Goal: Task Accomplishment & Management: Use online tool/utility

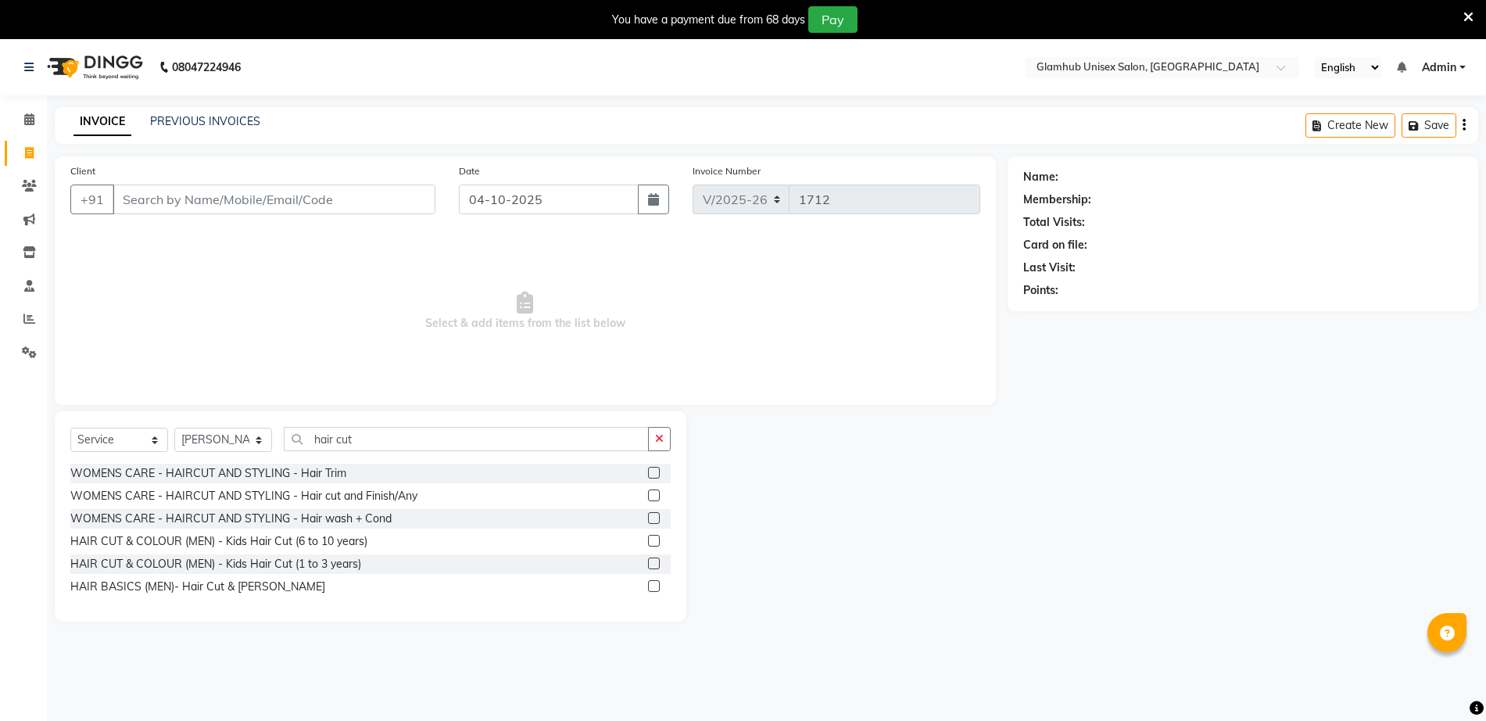
select select "7771"
select select "service"
select select "69351"
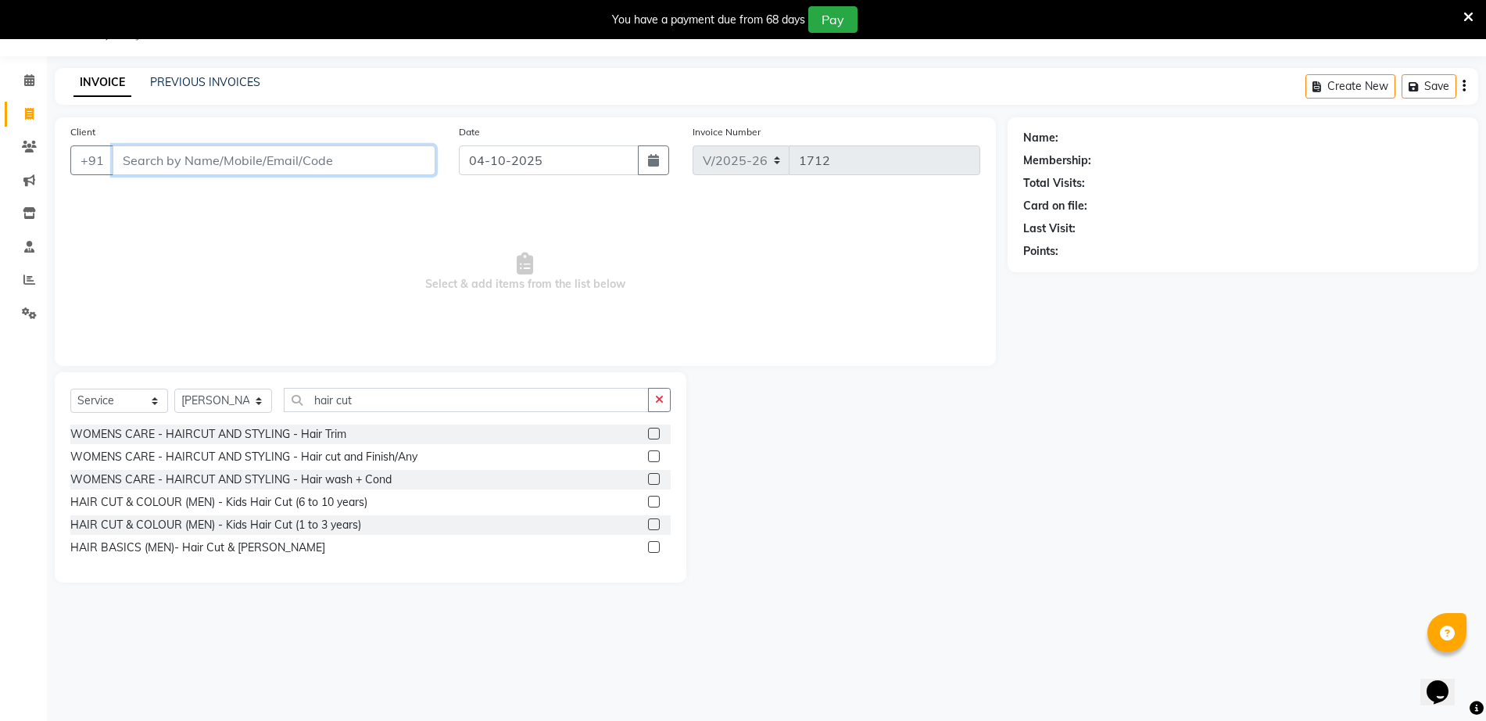
click at [263, 163] on input "Client" at bounding box center [274, 160] width 323 height 30
click at [156, 163] on input "Client" at bounding box center [274, 160] width 323 height 30
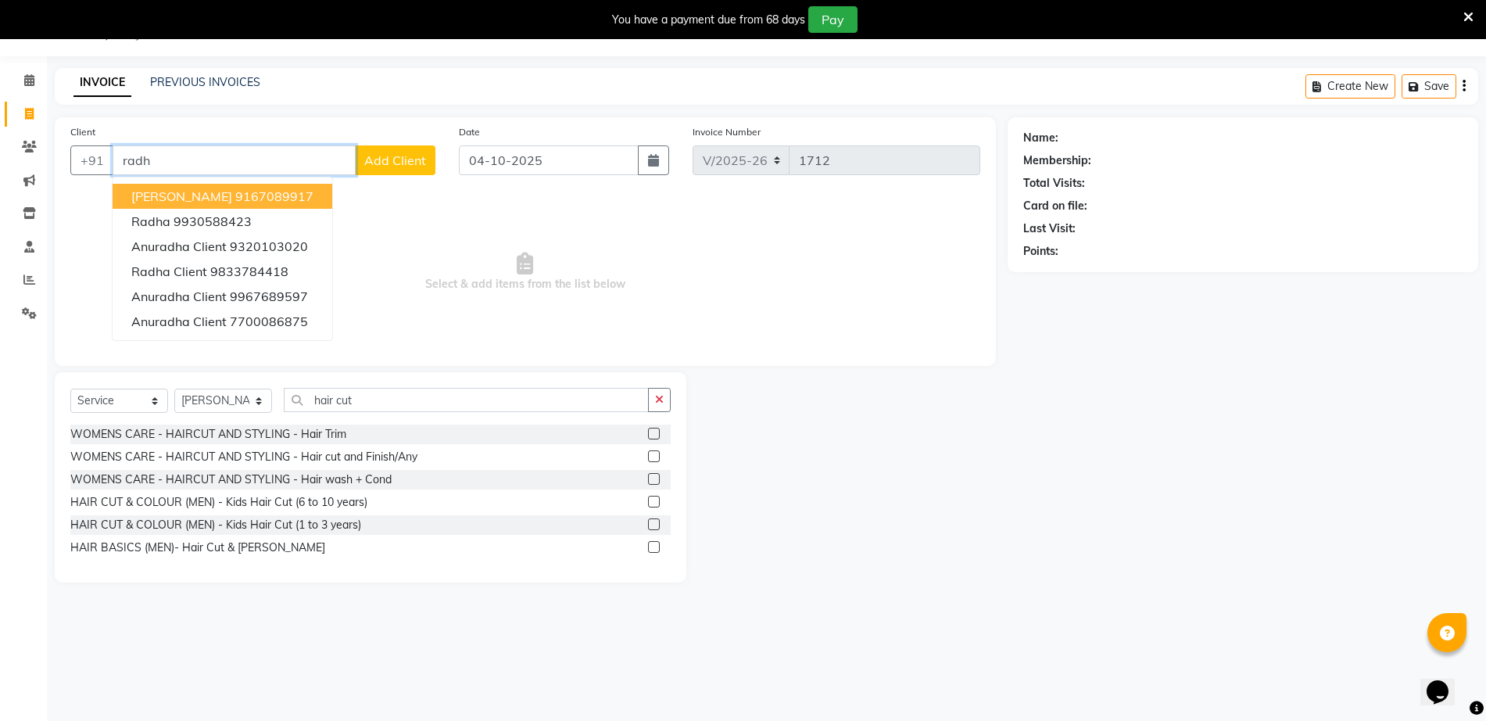
click at [165, 195] on span "[PERSON_NAME]" at bounding box center [181, 196] width 101 height 16
type input "9167089917"
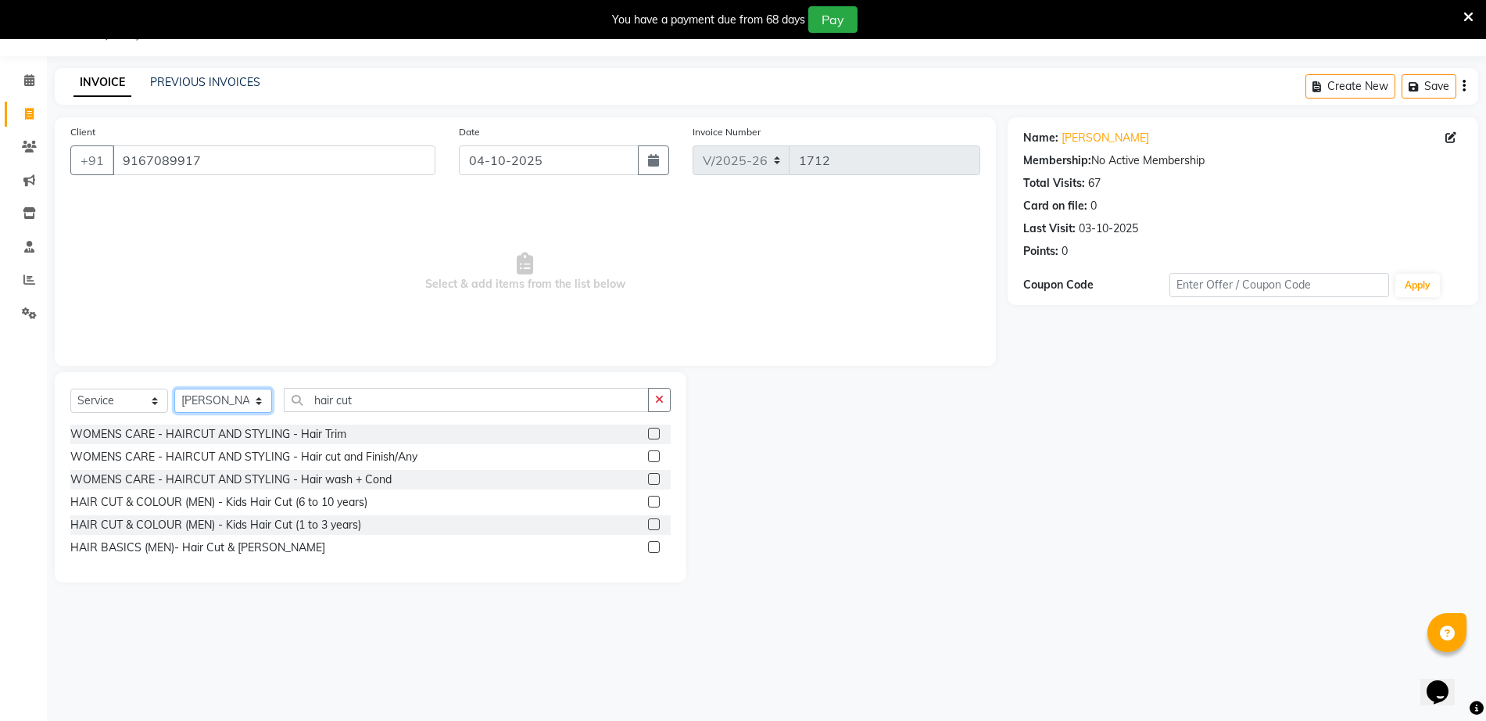
click at [231, 407] on select "Select Stylist [PERSON_NAME] [PERSON_NAME] [PERSON_NAME] [PERSON_NAME]" at bounding box center [223, 401] width 98 height 24
click at [467, 403] on input "hair cut" at bounding box center [466, 400] width 365 height 24
type input "h"
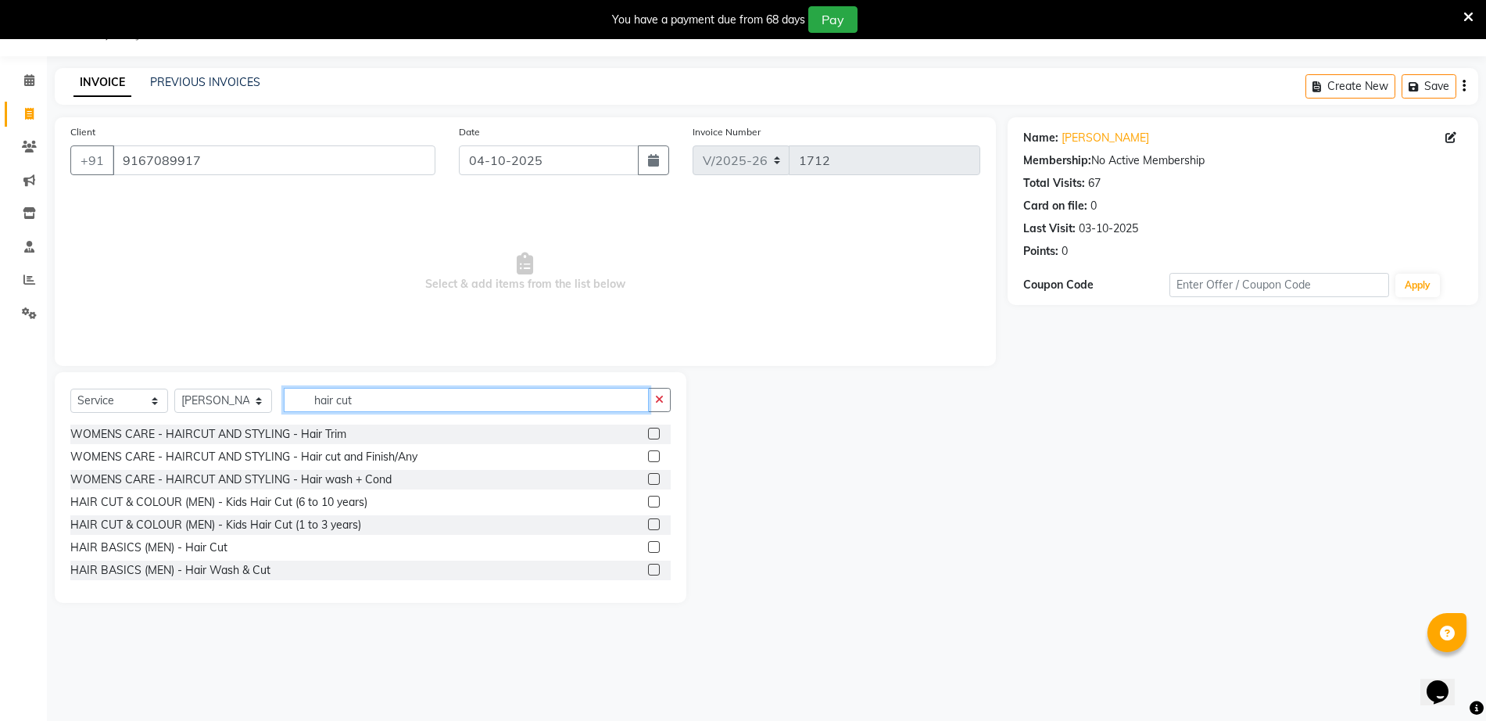
type input "hair cut"
click at [648, 546] on label at bounding box center [654, 547] width 12 height 12
click at [648, 546] on input "checkbox" at bounding box center [653, 548] width 10 height 10
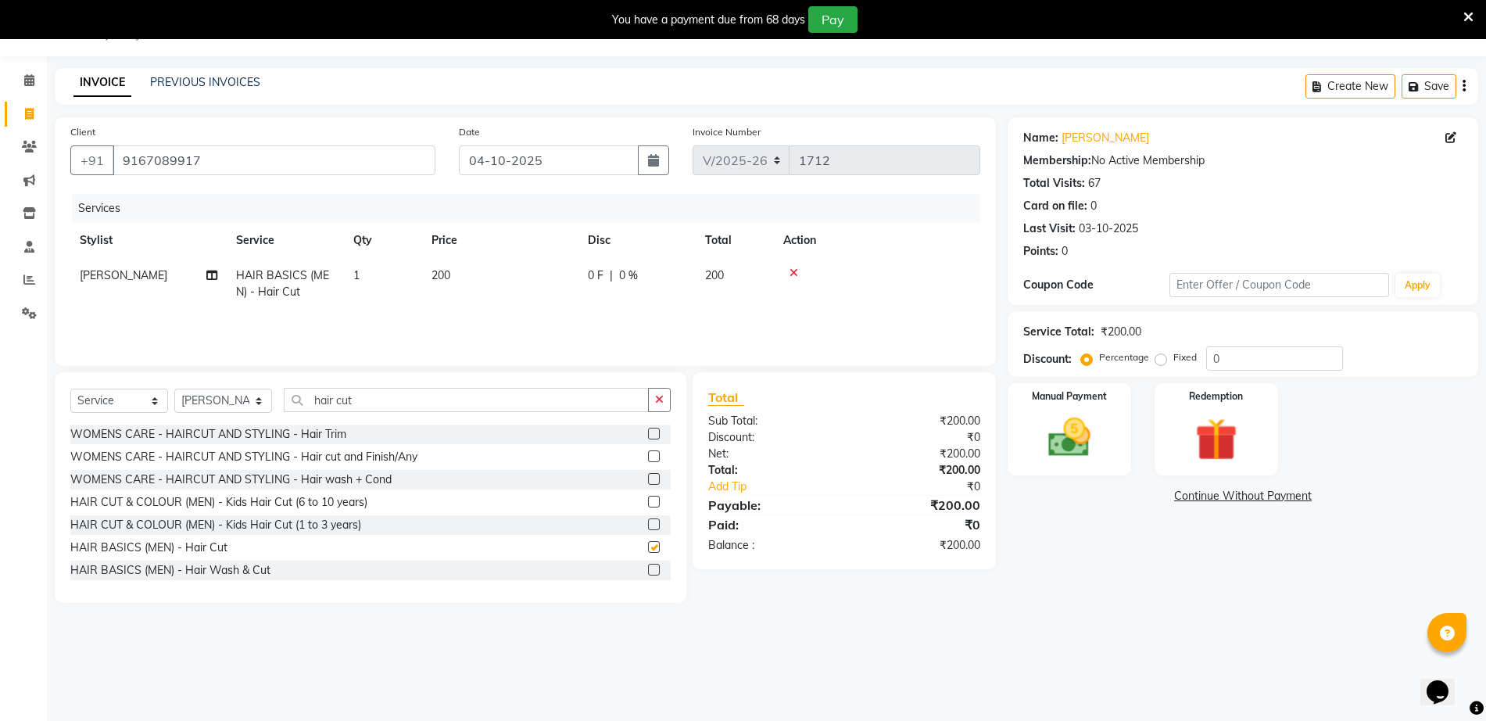
checkbox input "false"
click at [1082, 445] on img at bounding box center [1069, 437] width 72 height 51
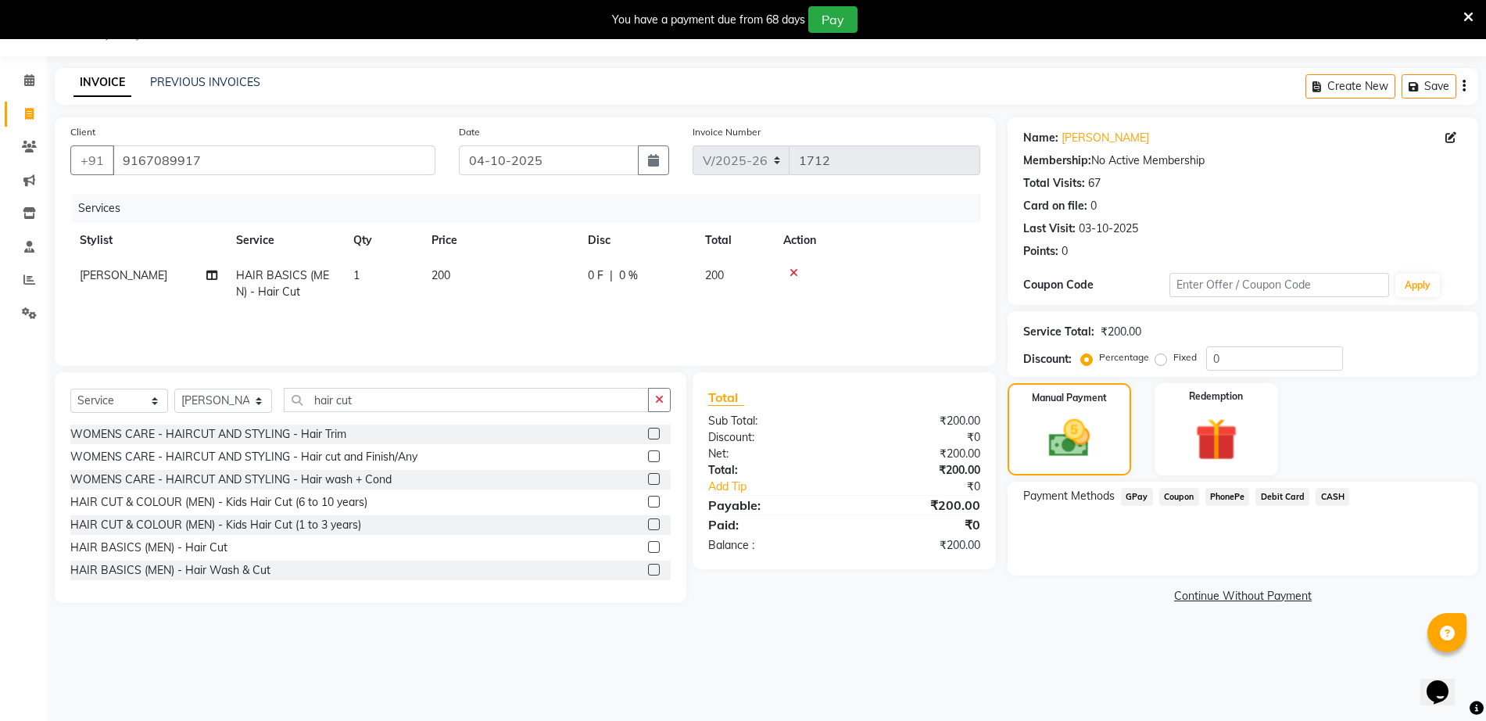
click at [1138, 496] on span "GPay" at bounding box center [1137, 497] width 32 height 18
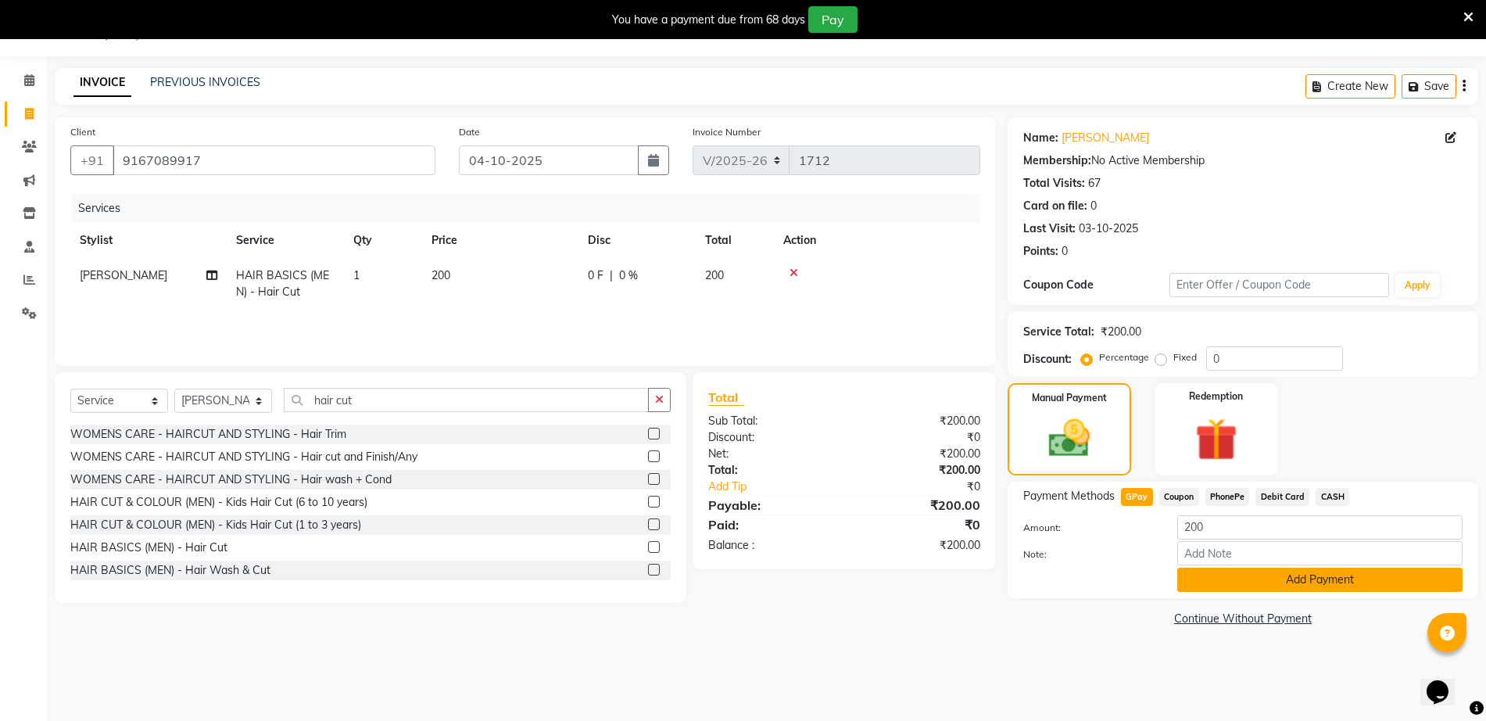
click at [1220, 585] on button "Add Payment" at bounding box center [1319, 580] width 285 height 24
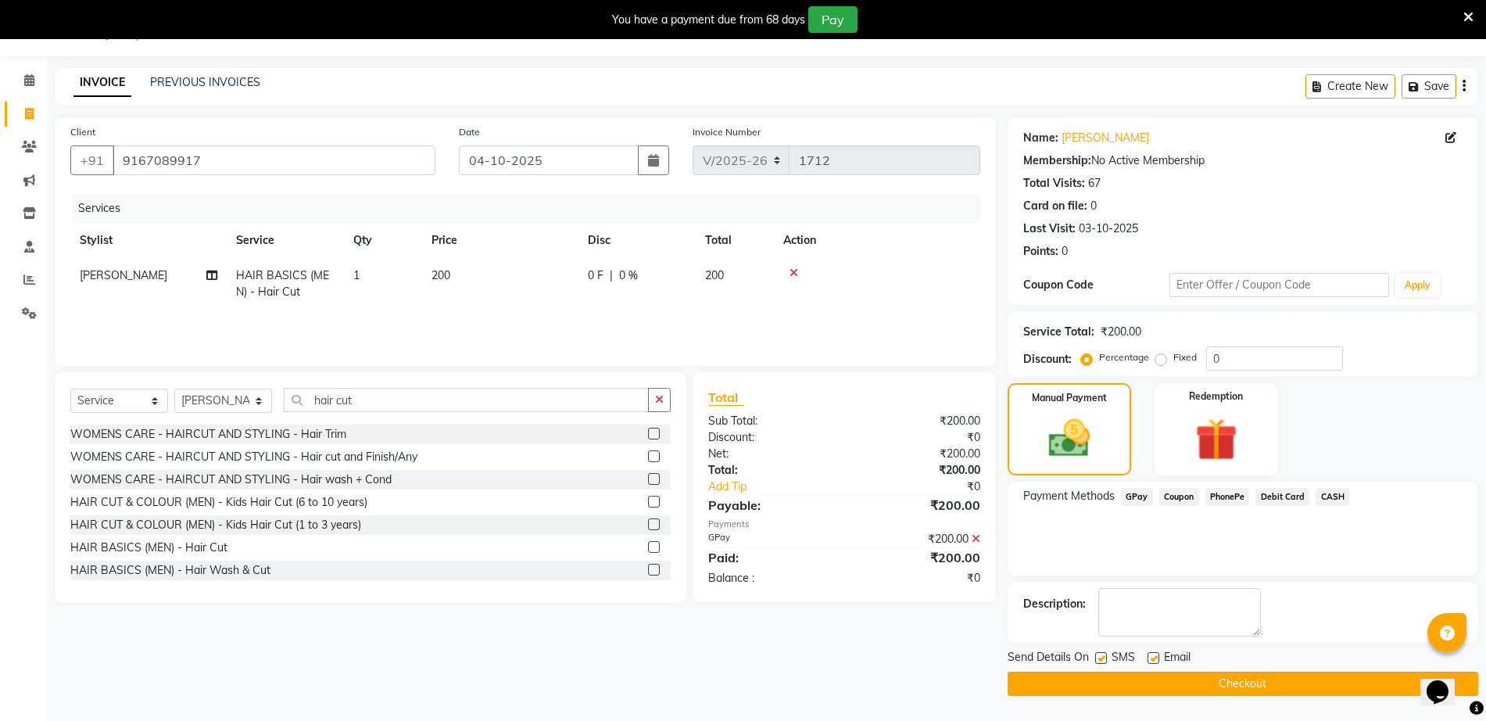
click at [1233, 675] on button "Checkout" at bounding box center [1243, 684] width 471 height 24
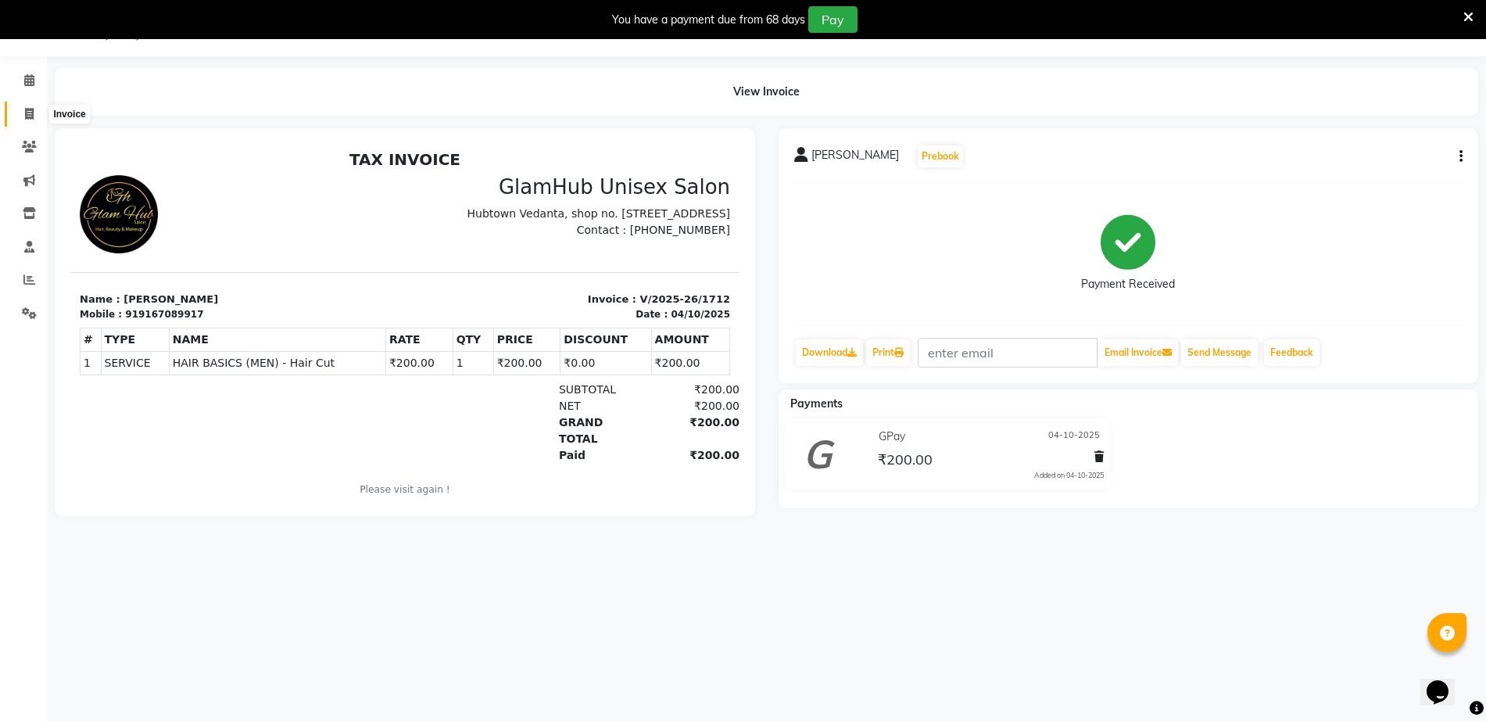
click at [30, 112] on icon at bounding box center [29, 114] width 9 height 12
select select "service"
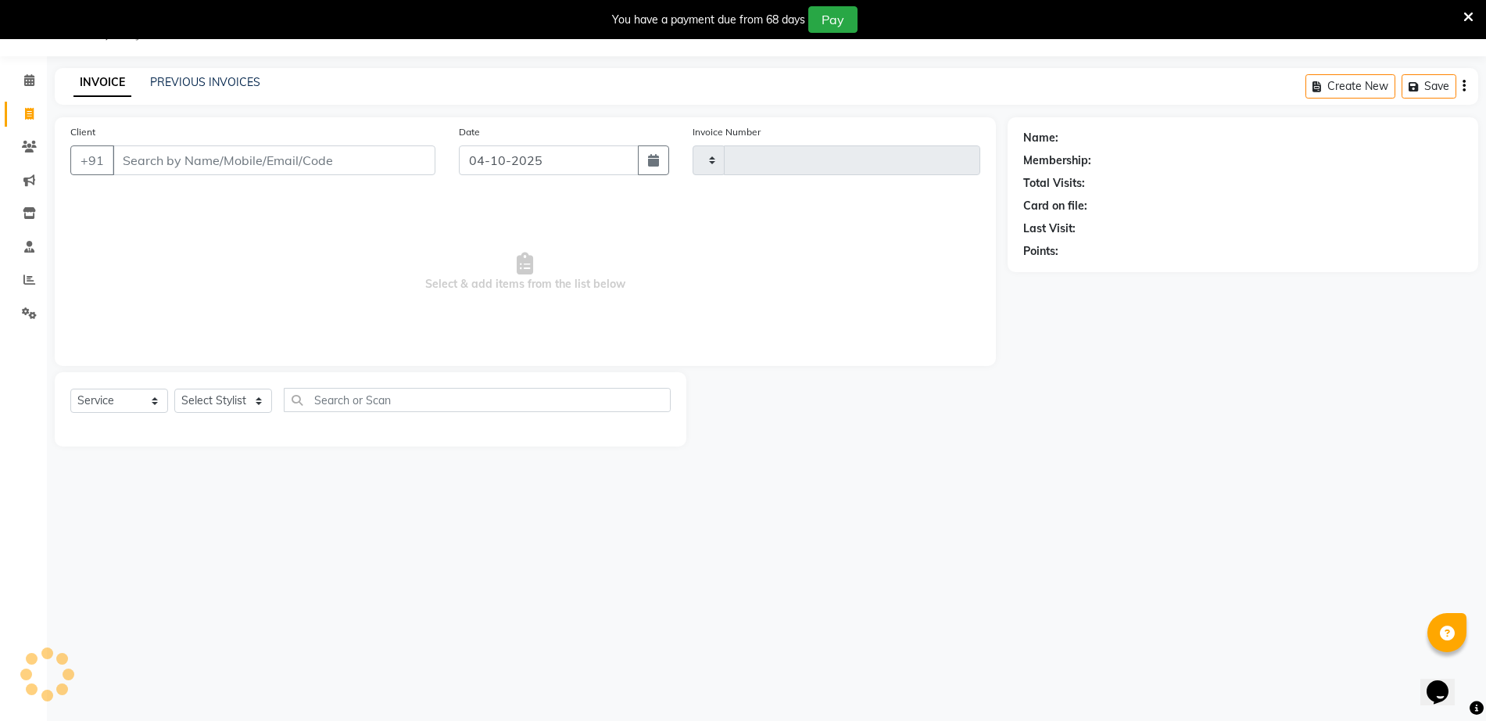
type input "1713"
select select "7771"
click at [174, 76] on link "PREVIOUS INVOICES" at bounding box center [205, 82] width 110 height 14
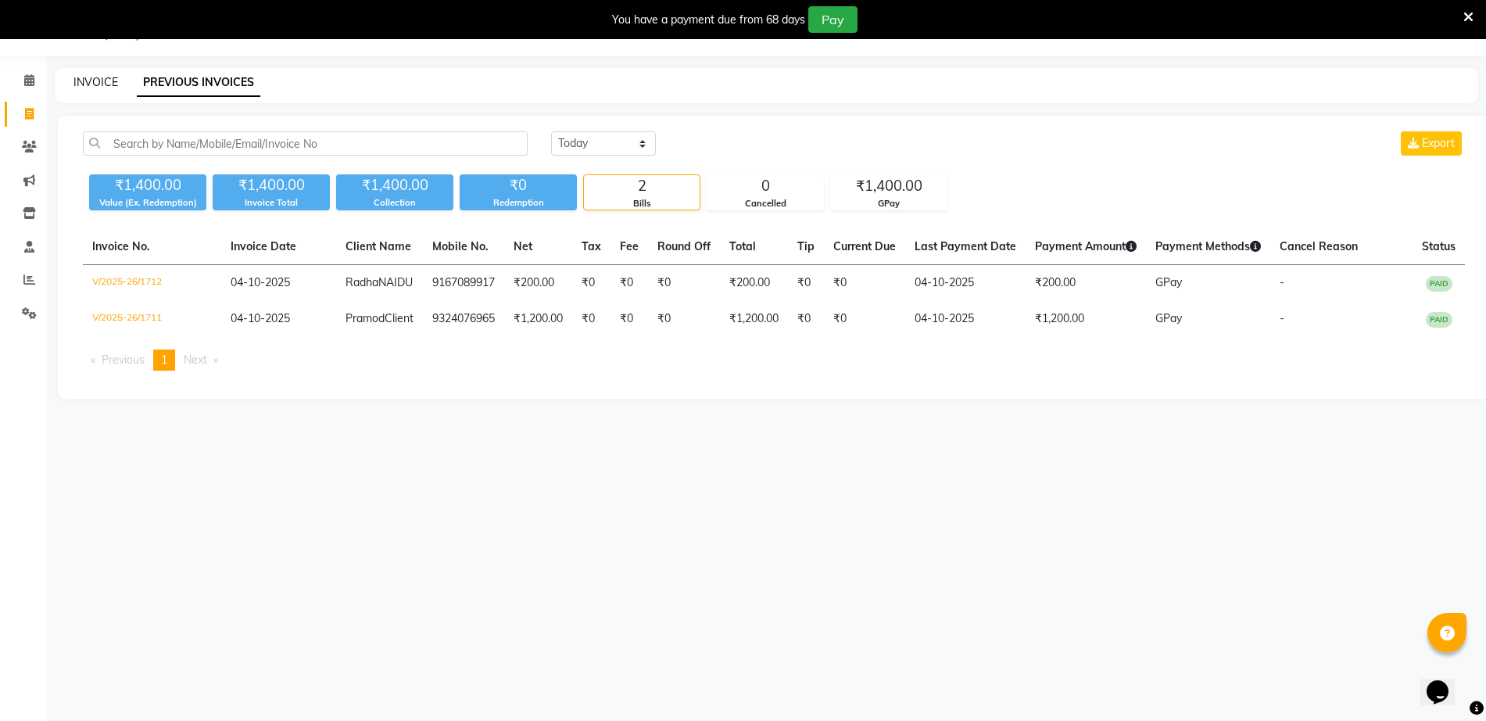
click at [109, 78] on link "INVOICE" at bounding box center [95, 82] width 45 height 14
select select "service"
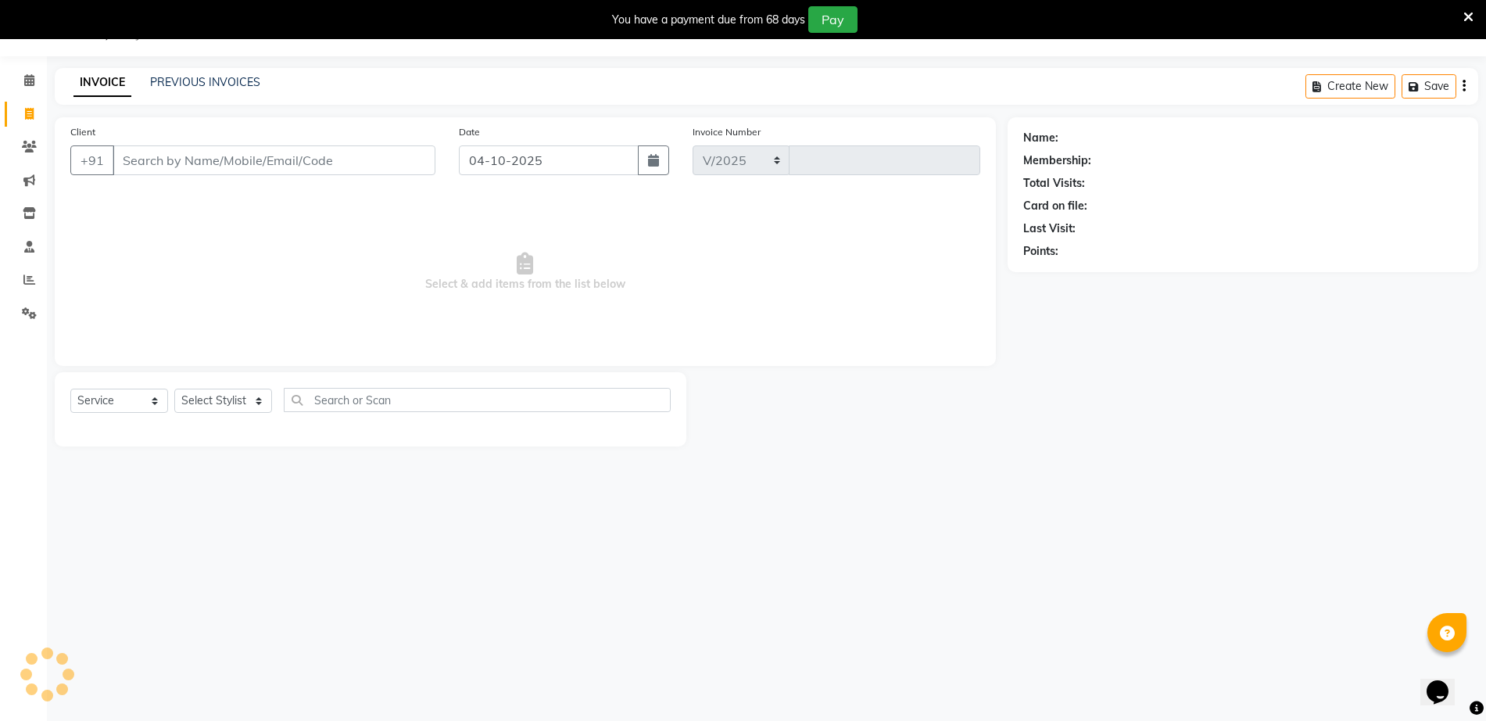
select select "7771"
type input "1713"
click at [192, 69] on div "INVOICE PREVIOUS INVOICES Create New Save" at bounding box center [767, 86] width 1424 height 37
click at [152, 172] on input "Client" at bounding box center [274, 160] width 323 height 30
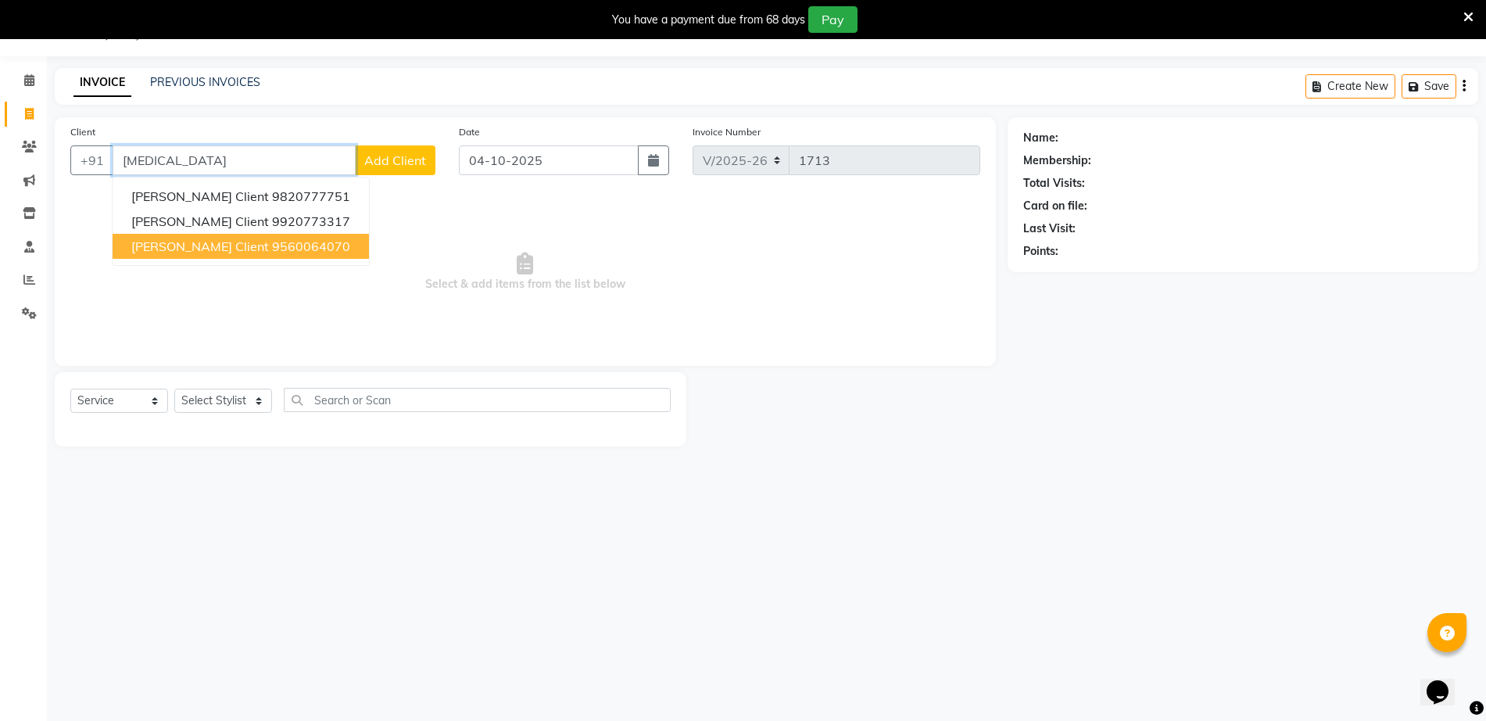
click at [156, 240] on span "[PERSON_NAME] Client" at bounding box center [200, 246] width 138 height 16
type input "9560064070"
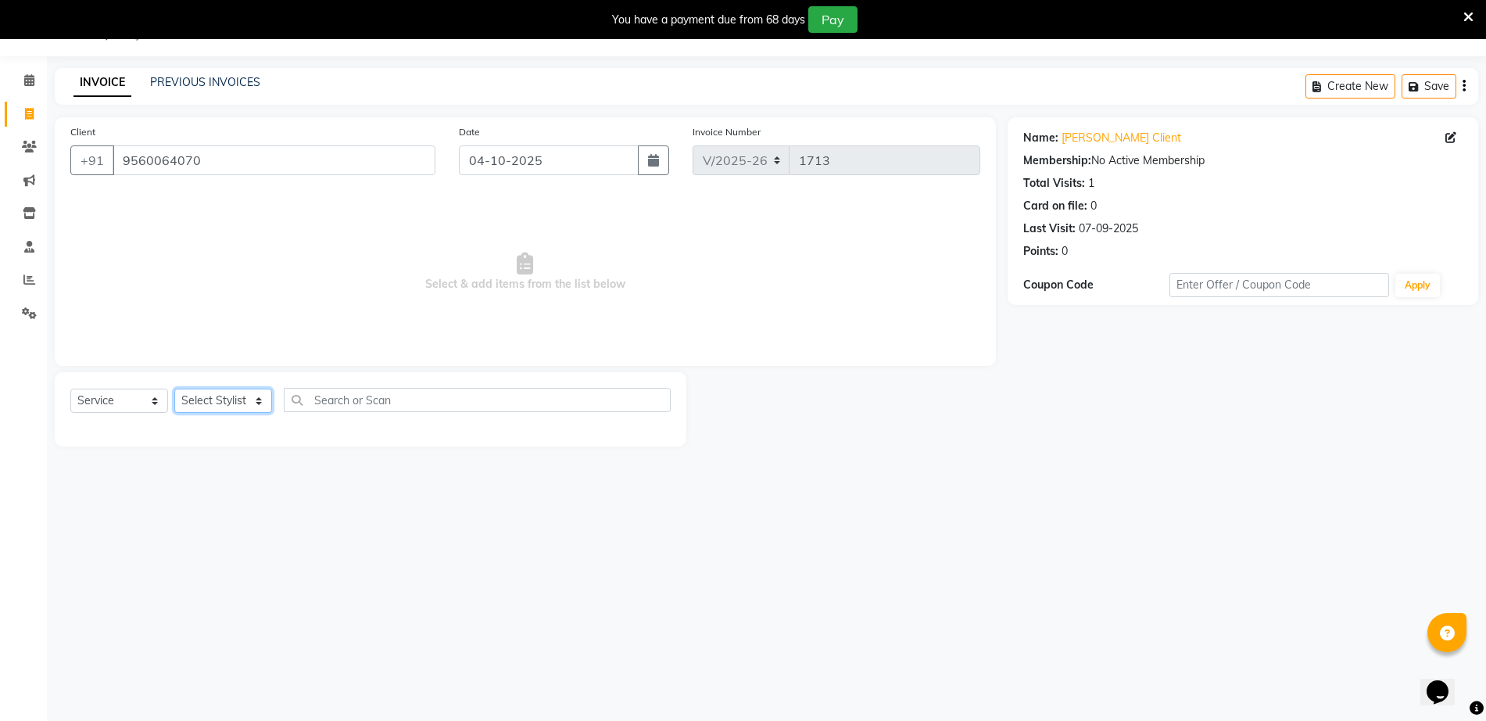
click at [224, 399] on select "Select Stylist [PERSON_NAME] [PERSON_NAME] [PERSON_NAME] [PERSON_NAME]" at bounding box center [223, 401] width 98 height 24
select select "69353"
click at [174, 389] on select "Select Stylist [PERSON_NAME] [PERSON_NAME] [PERSON_NAME] [PERSON_NAME]" at bounding box center [223, 401] width 98 height 24
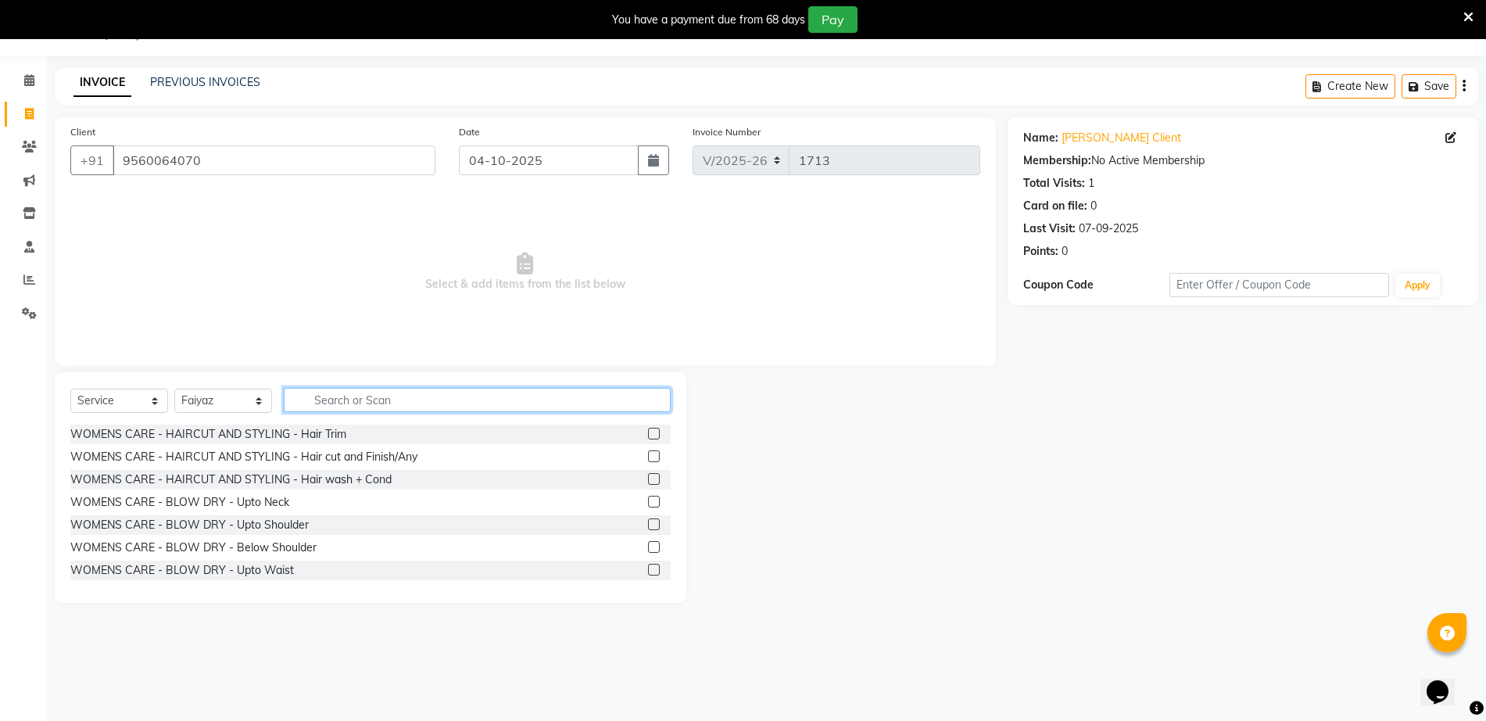
click at [423, 388] on input "text" at bounding box center [477, 400] width 387 height 24
type input "hair cut"
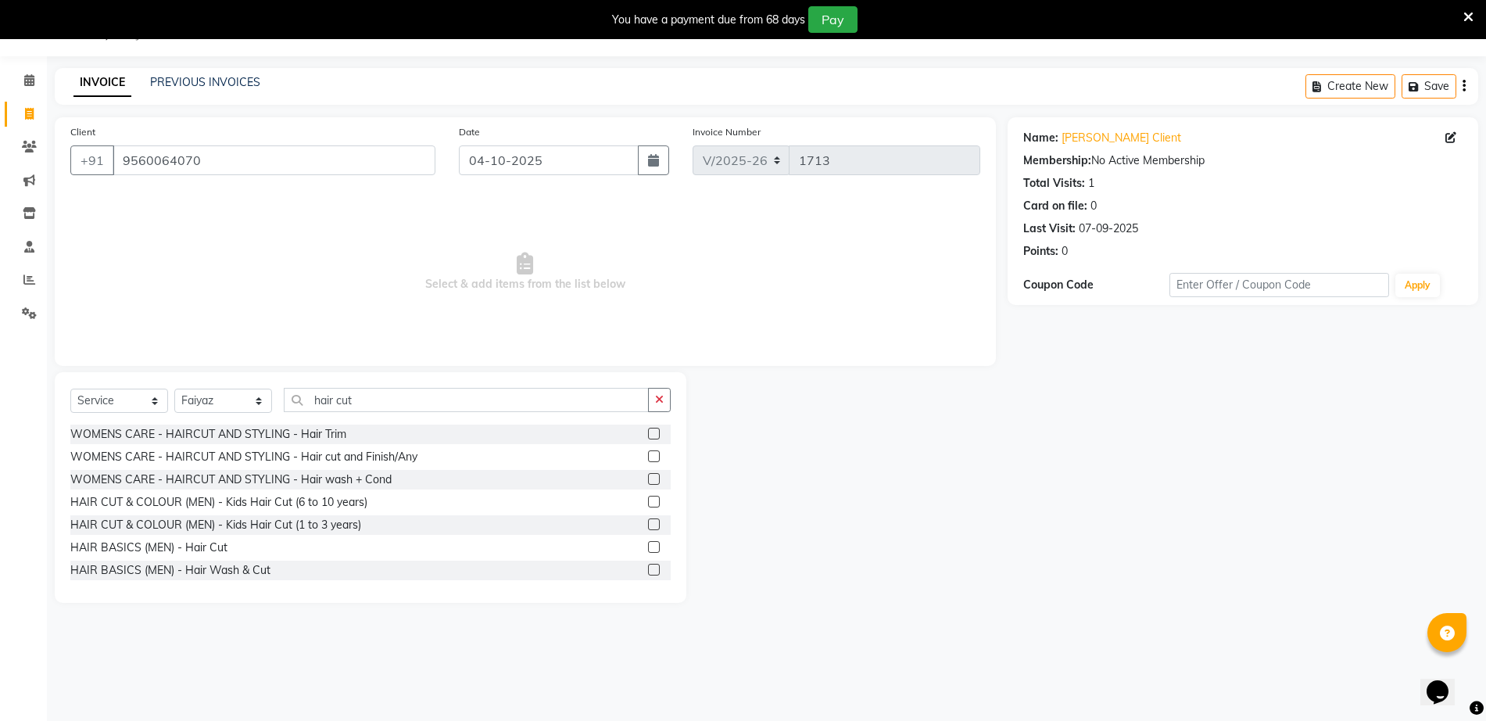
click at [648, 546] on label at bounding box center [654, 547] width 12 height 12
click at [648, 546] on input "checkbox" at bounding box center [653, 548] width 10 height 10
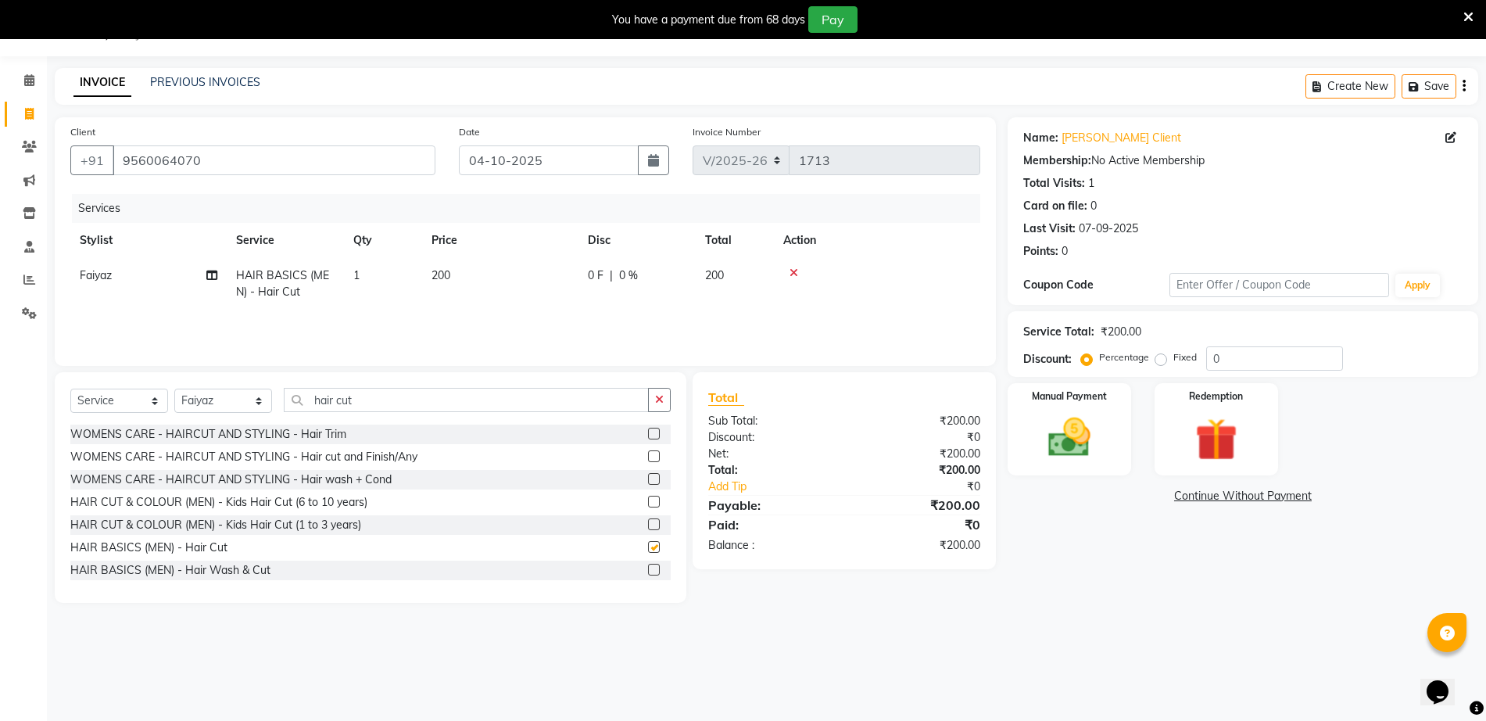
checkbox input "false"
click at [1048, 451] on img at bounding box center [1069, 437] width 72 height 51
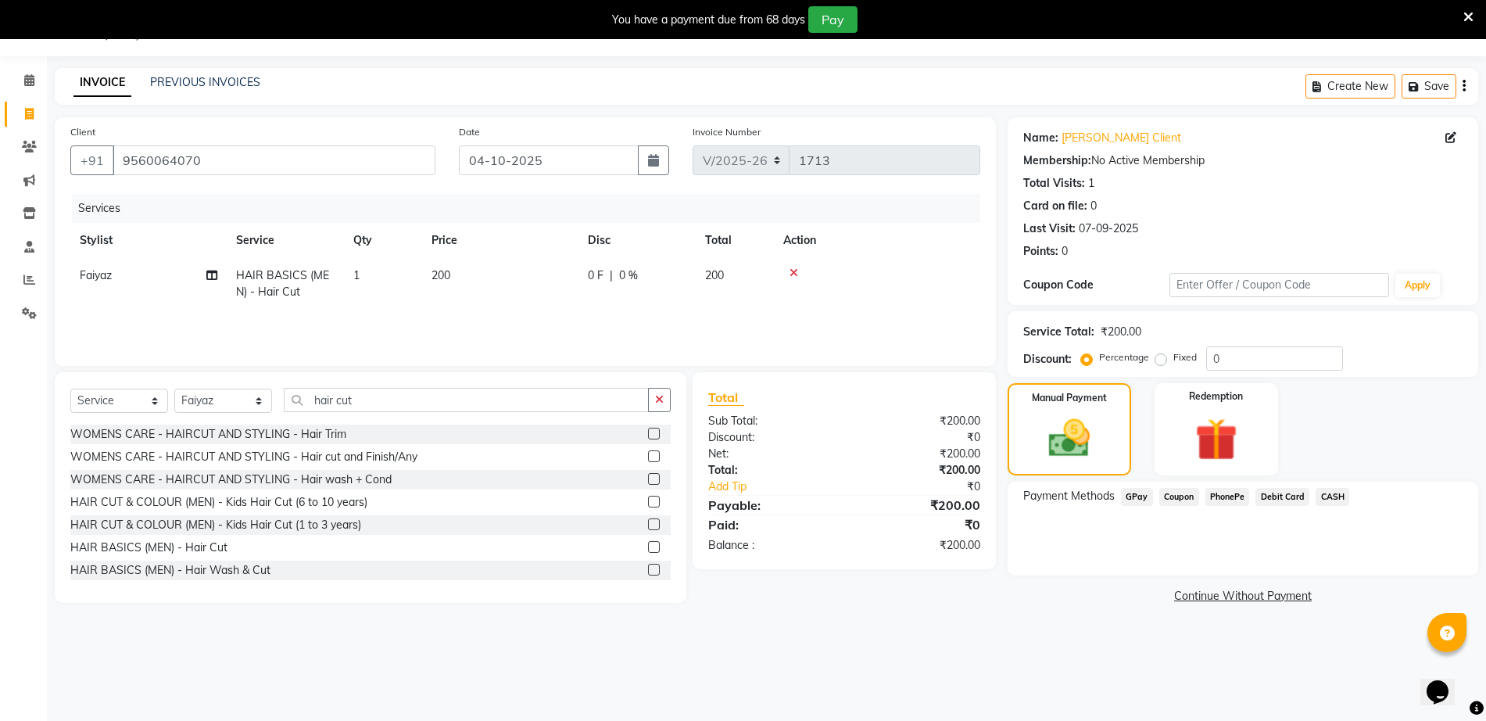
click at [1337, 492] on span "CASH" at bounding box center [1333, 497] width 34 height 18
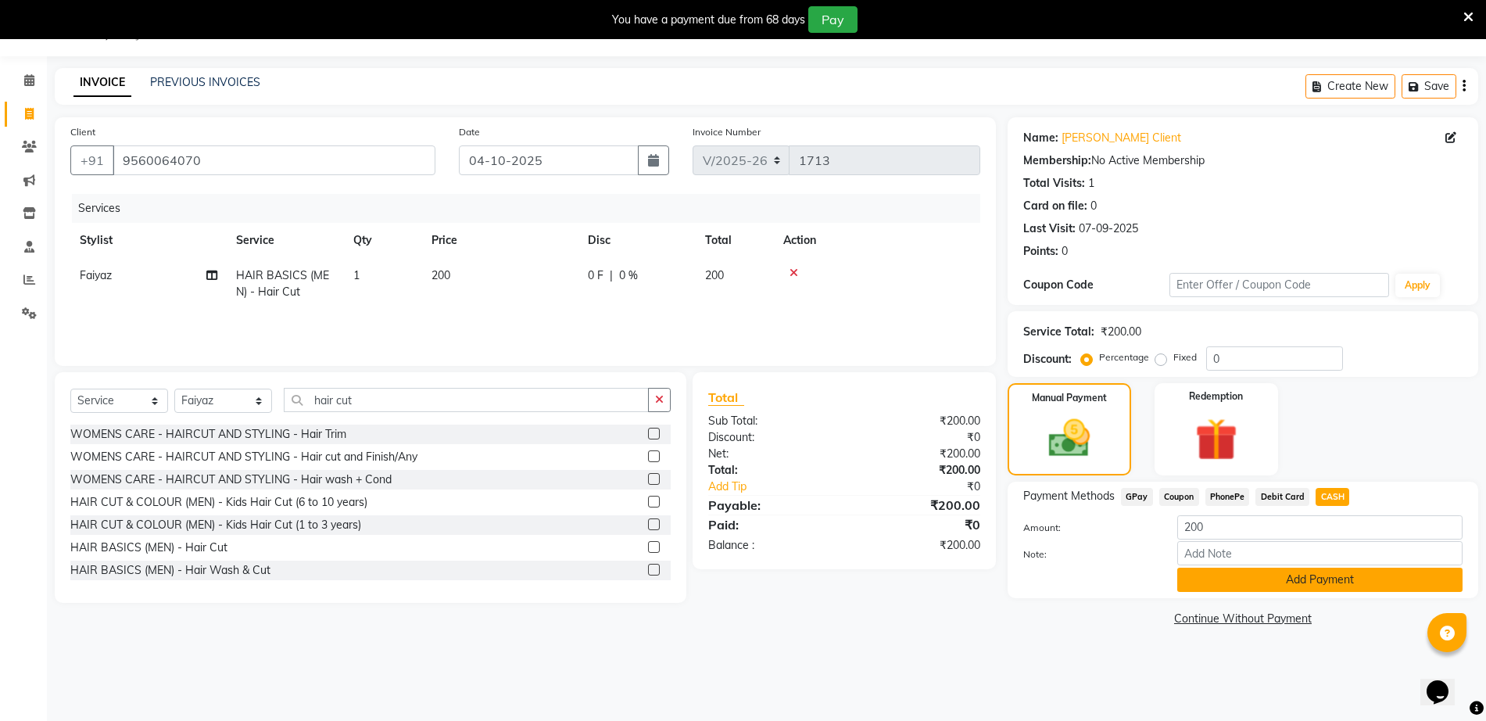
click at [1332, 589] on button "Add Payment" at bounding box center [1319, 580] width 285 height 24
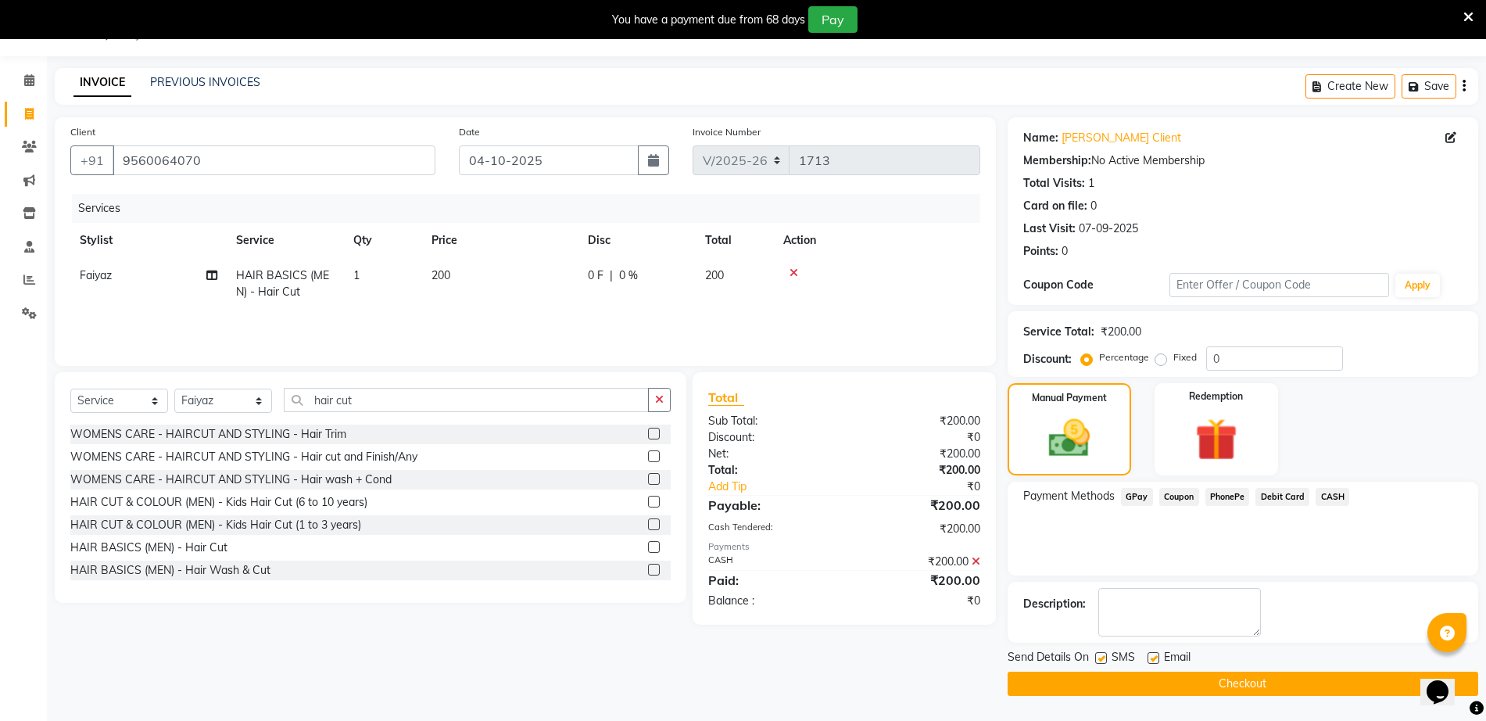
click at [1325, 686] on button "Checkout" at bounding box center [1243, 684] width 471 height 24
